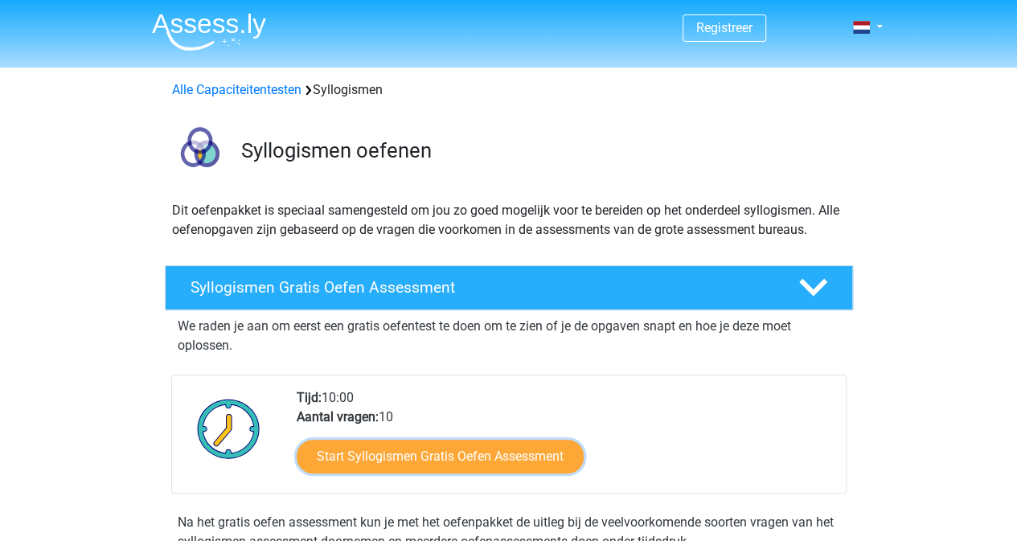
click at [487, 472] on link "Start Syllogismen Gratis Oefen Assessment" at bounding box center [440, 457] width 287 height 34
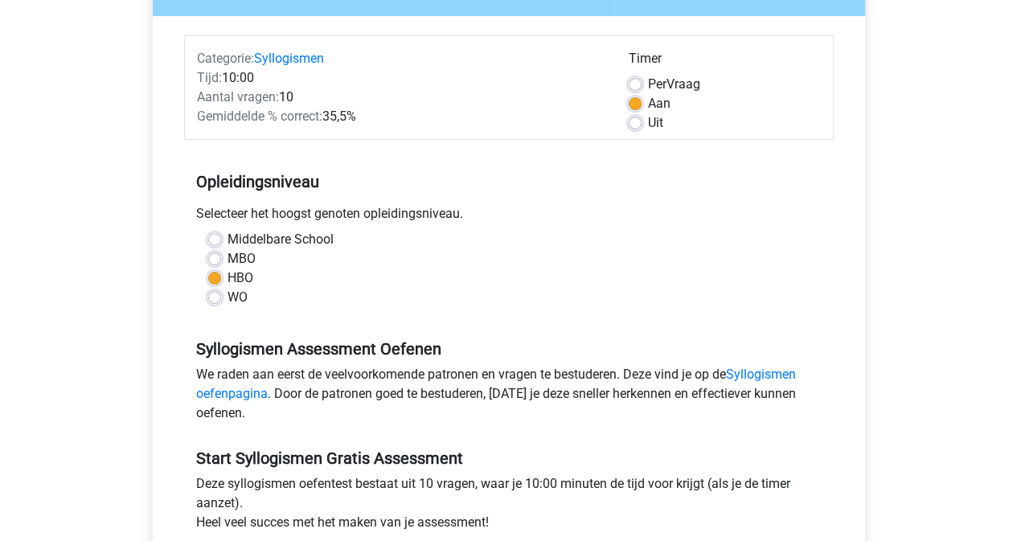
scroll to position [260, 0]
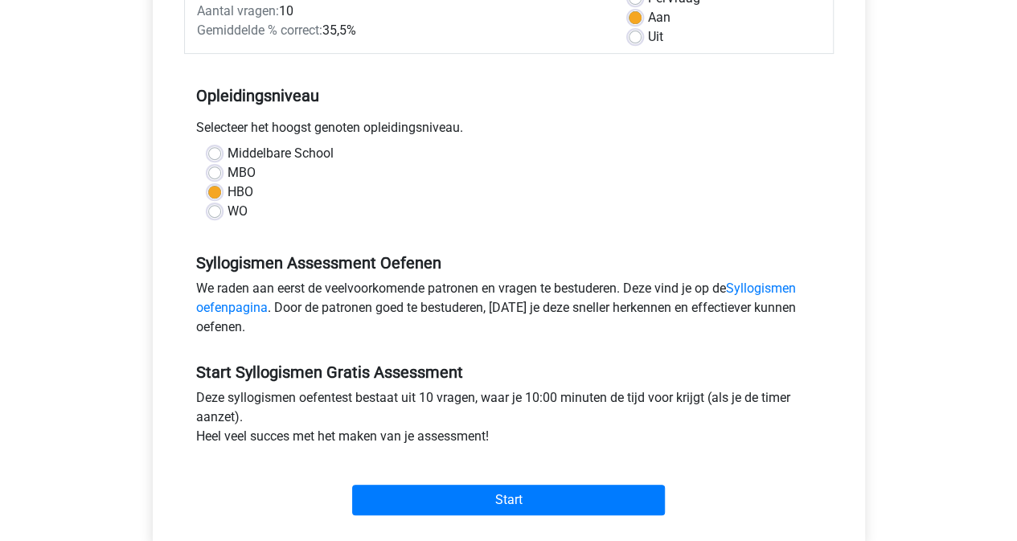
click at [506, 483] on div "Start" at bounding box center [509, 487] width 650 height 56
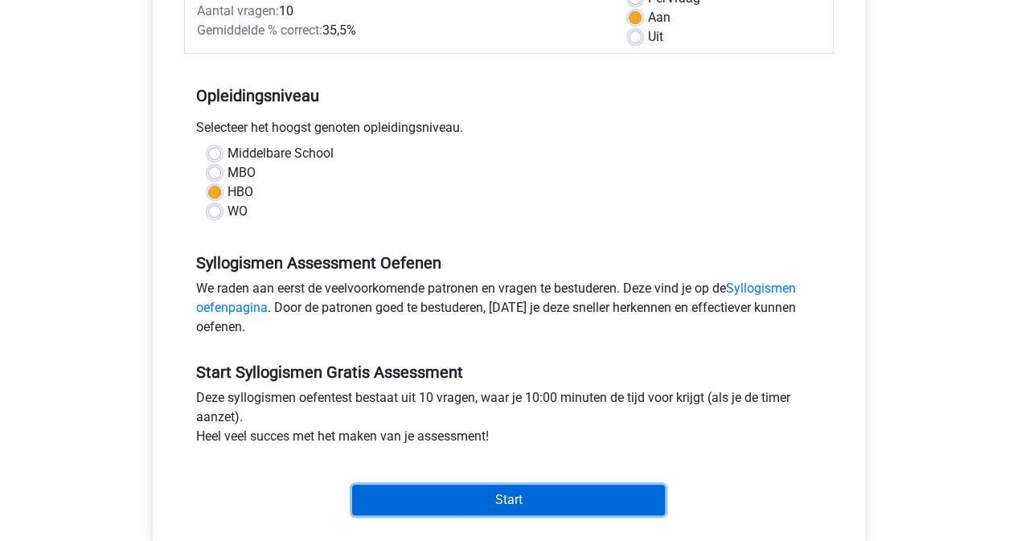
click at [507, 501] on input "Start" at bounding box center [508, 500] width 313 height 31
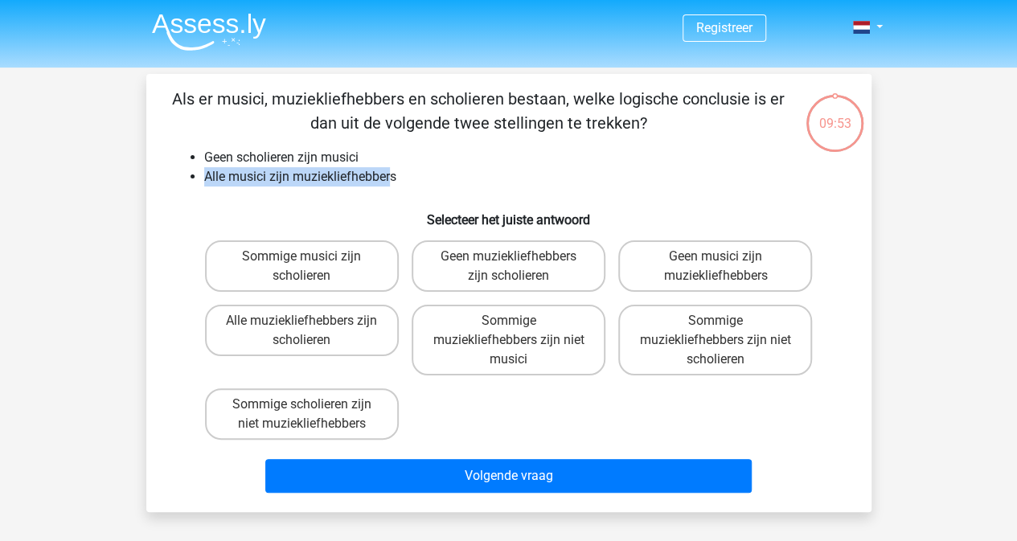
drag, startPoint x: 204, startPoint y: 174, endPoint x: 391, endPoint y: 178, distance: 187.3
click at [391, 178] on li "Alle musici zijn muziekliefhebbers" at bounding box center [524, 176] width 641 height 19
click at [282, 182] on li "Alle musici zijn muziekliefhebbers" at bounding box center [524, 176] width 641 height 19
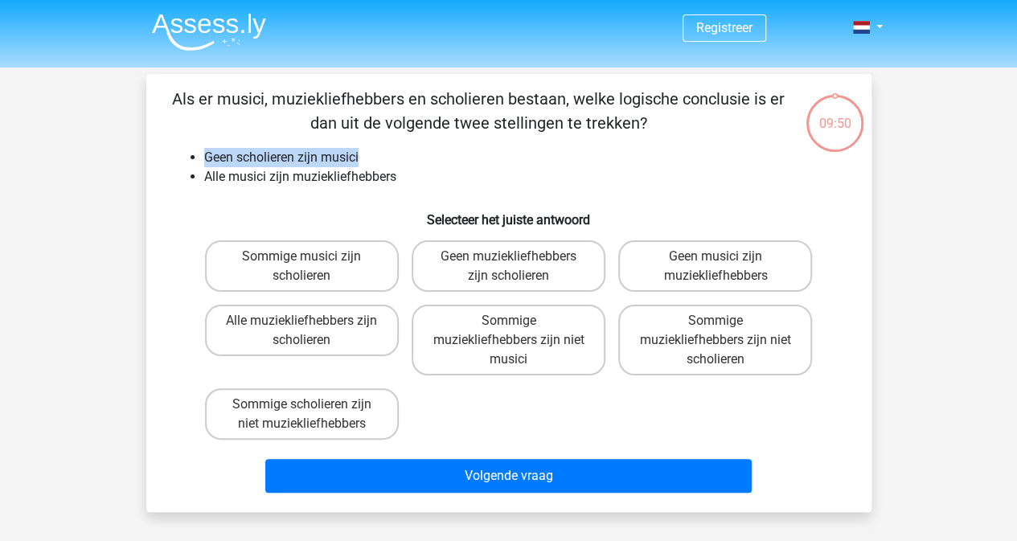
drag, startPoint x: 193, startPoint y: 154, endPoint x: 383, endPoint y: 161, distance: 189.8
click at [383, 161] on li "Geen scholieren zijn musici" at bounding box center [524, 157] width 641 height 19
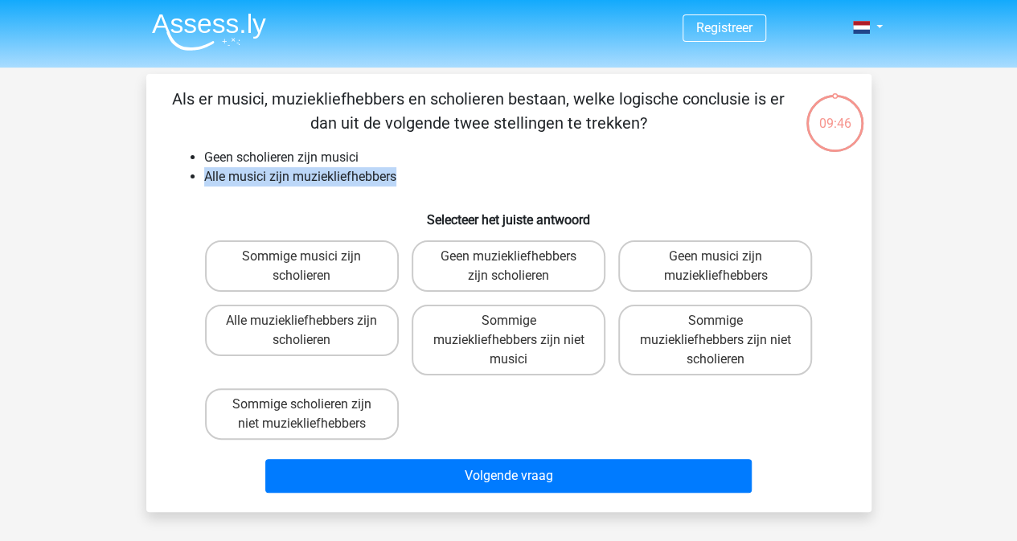
drag, startPoint x: 200, startPoint y: 174, endPoint x: 399, endPoint y: 177, distance: 198.6
click at [399, 177] on ul "Geen scholieren zijn musici Alle musici zijn muziekliefhebbers" at bounding box center [509, 167] width 674 height 39
click at [255, 159] on li "Geen scholieren zijn musici" at bounding box center [524, 157] width 641 height 19
click at [303, 174] on li "Alle musici zijn muziekliefhebbers" at bounding box center [524, 176] width 641 height 19
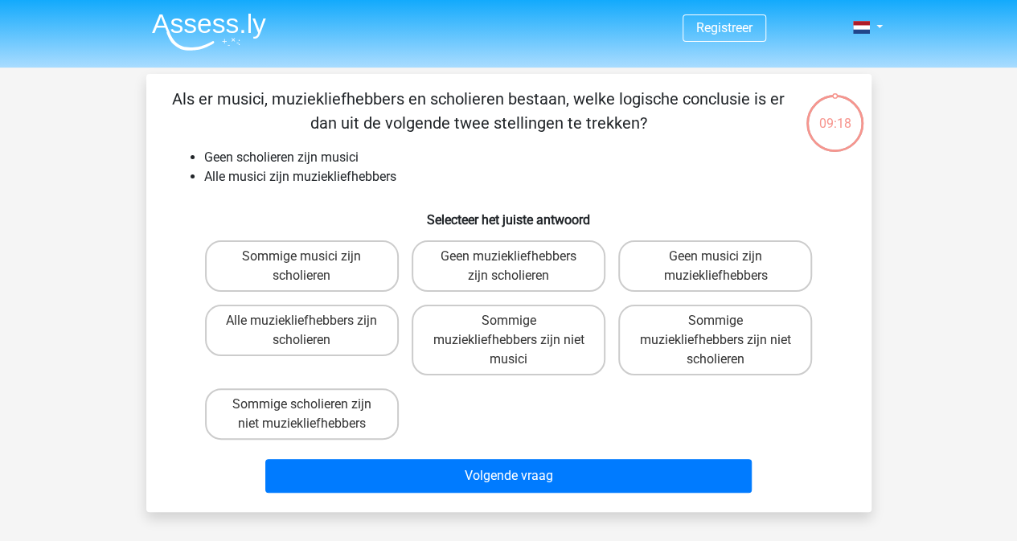
click at [301, 202] on h6 "Selecteer het juiste antwoord" at bounding box center [509, 213] width 674 height 28
